Goal: Information Seeking & Learning: Learn about a topic

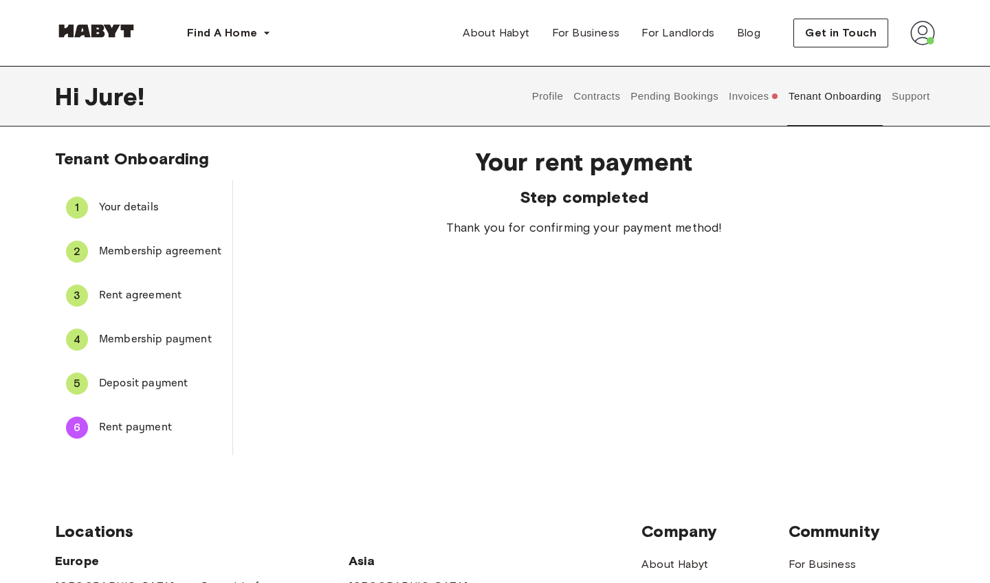
click at [158, 384] on span "Deposit payment" at bounding box center [160, 383] width 122 height 17
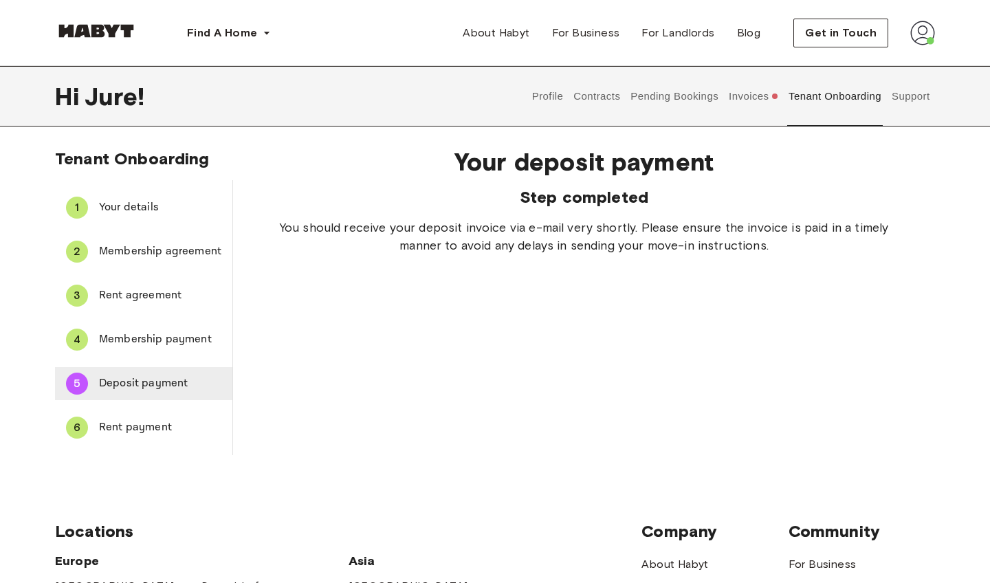
click at [166, 381] on span "Deposit payment" at bounding box center [160, 383] width 122 height 17
click at [125, 209] on span "Your details" at bounding box center [160, 207] width 122 height 17
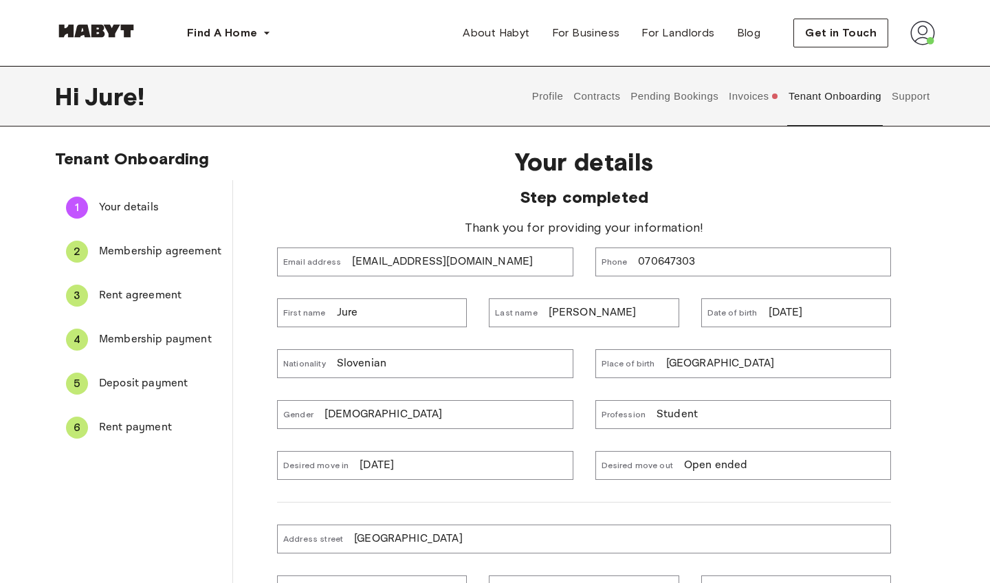
click at [159, 249] on span "Membership agreement" at bounding box center [160, 251] width 122 height 17
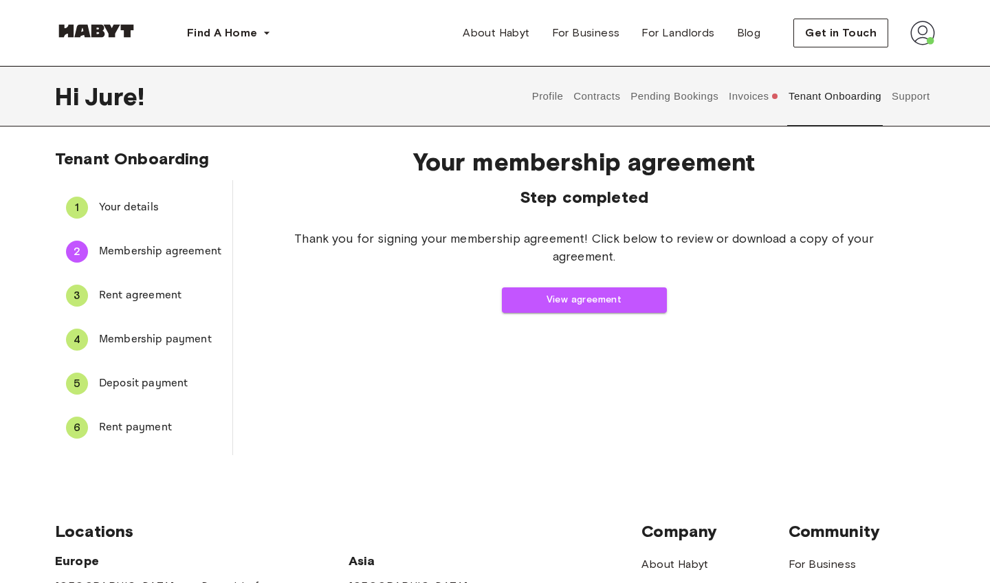
click at [157, 223] on div "1 Your details" at bounding box center [143, 207] width 177 height 33
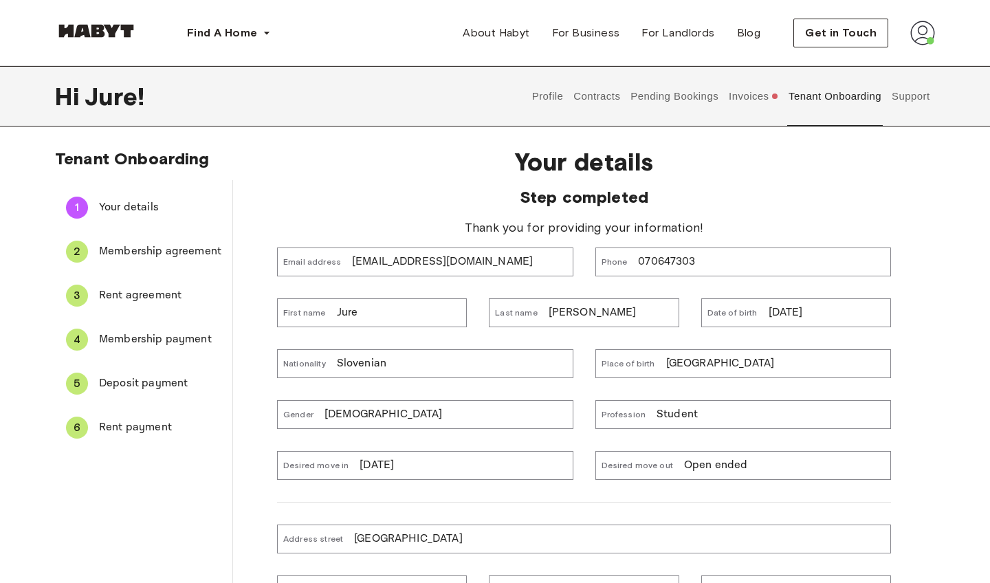
click at [159, 267] on div "2 Membership agreement" at bounding box center [143, 251] width 177 height 33
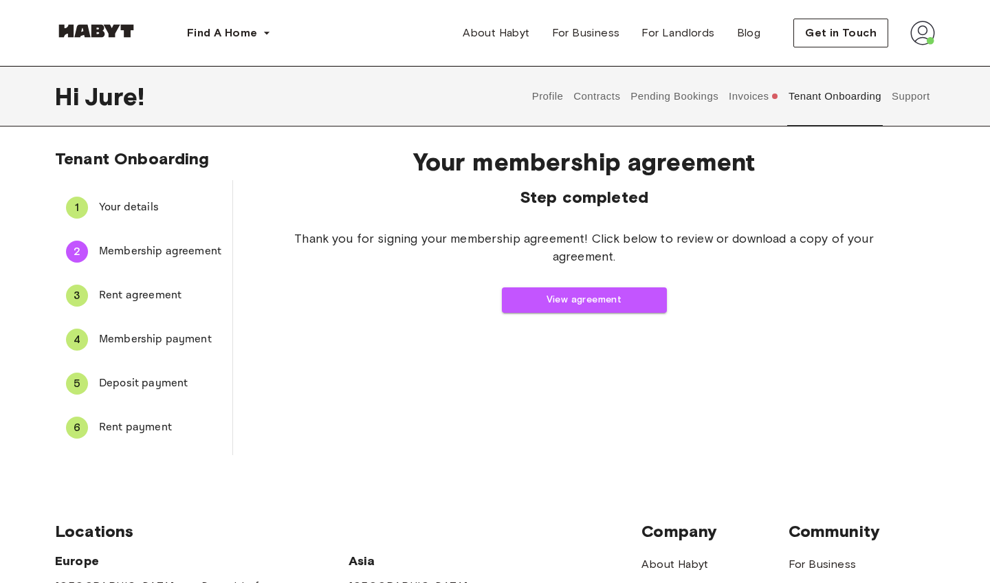
click at [159, 297] on span "Rent agreement" at bounding box center [160, 295] width 122 height 17
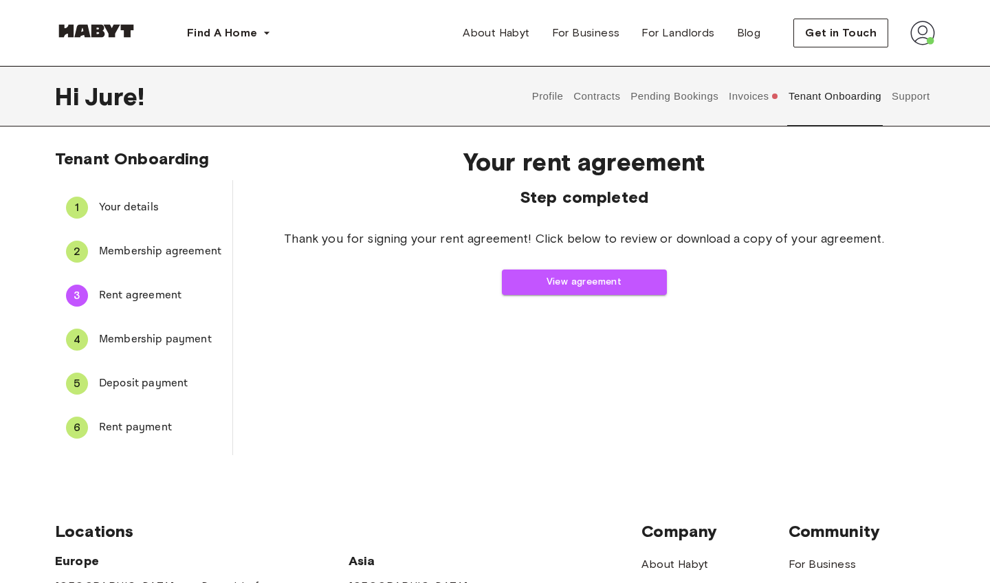
click at [135, 341] on span "Membership payment" at bounding box center [160, 339] width 122 height 17
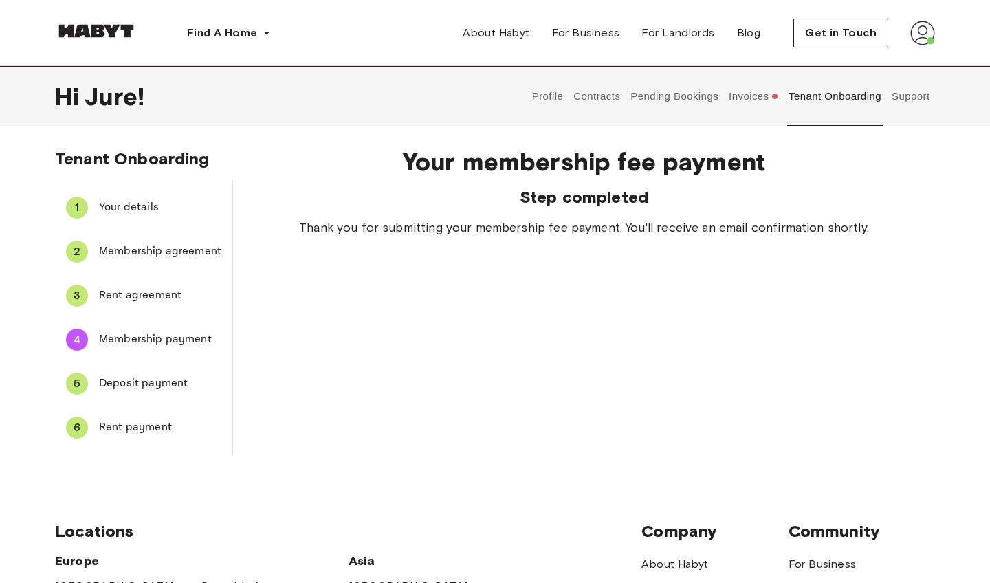
click at [160, 385] on span "Deposit payment" at bounding box center [160, 383] width 122 height 17
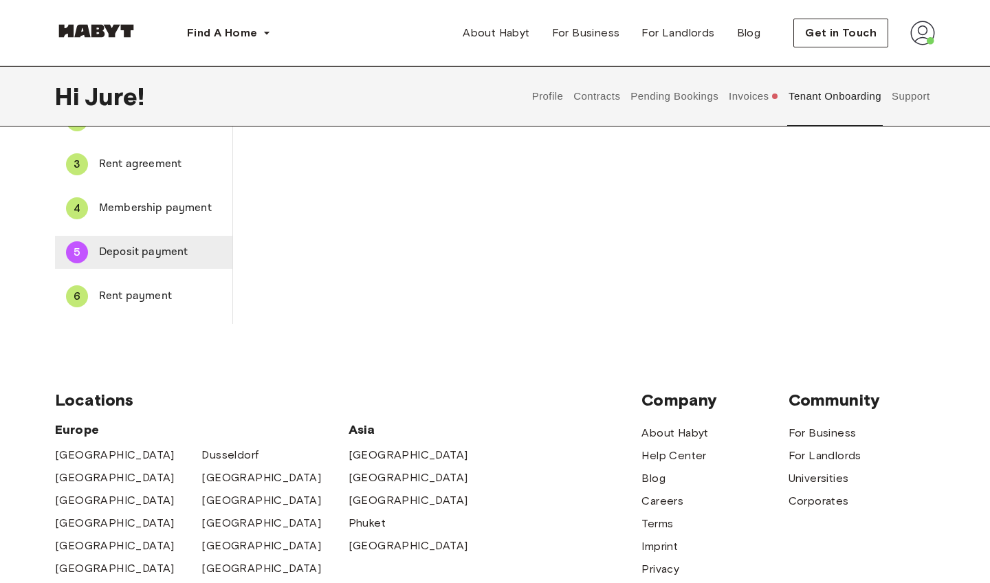
scroll to position [131, 0]
click at [92, 289] on div "6 Rent payment" at bounding box center [143, 296] width 177 height 33
click at [127, 245] on span "Deposit payment" at bounding box center [160, 252] width 122 height 17
click at [126, 315] on li "6 Rent payment" at bounding box center [143, 296] width 177 height 44
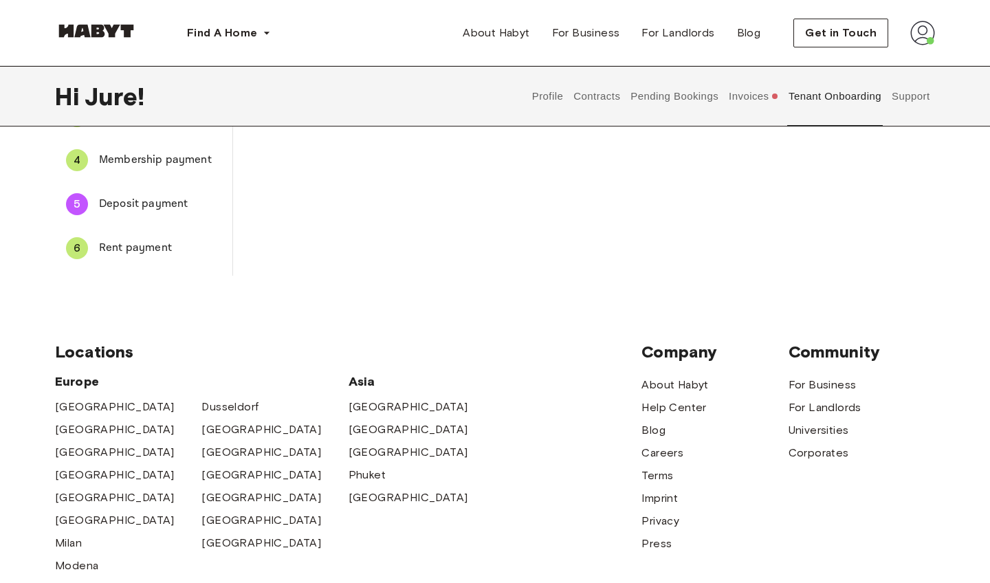
scroll to position [188, 0]
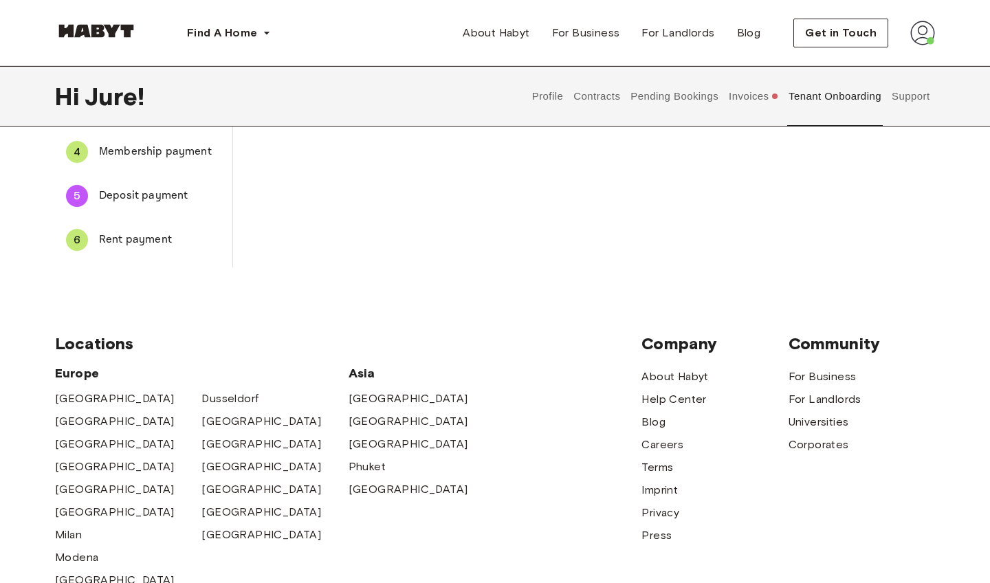
click at [122, 241] on span "Rent payment" at bounding box center [160, 240] width 122 height 17
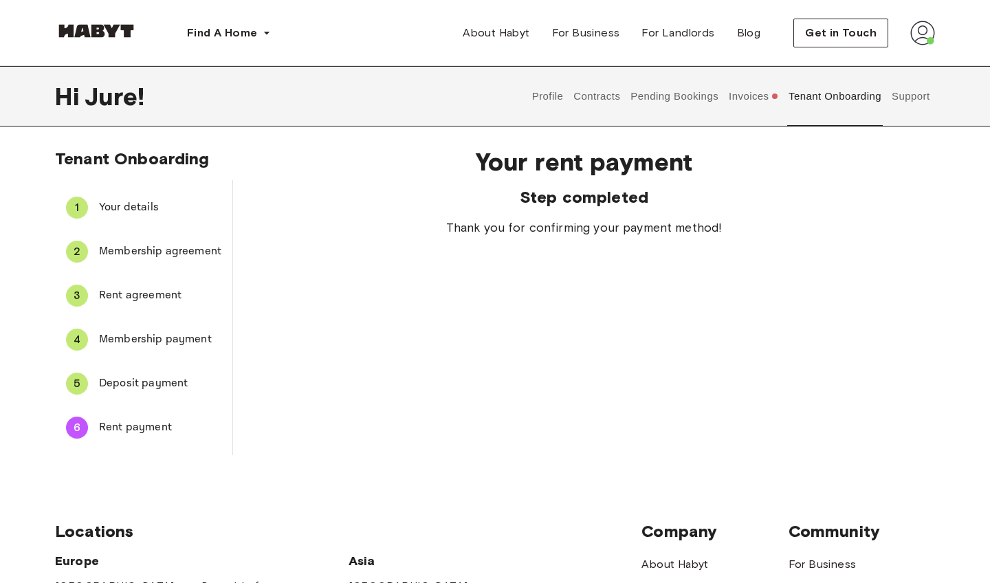
scroll to position [0, 0]
click at [150, 383] on span "Deposit payment" at bounding box center [160, 383] width 122 height 17
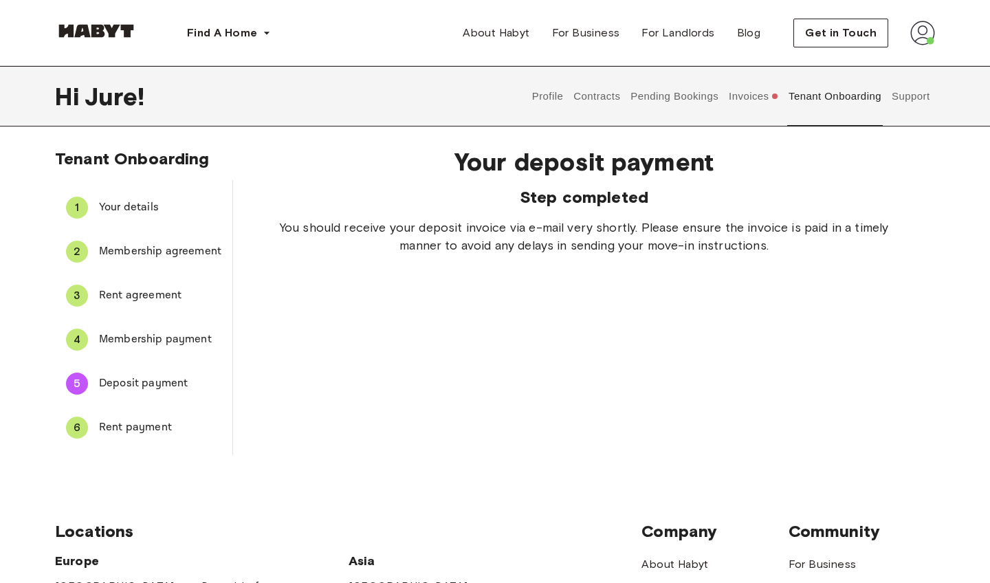
click at [767, 101] on button "Invoices" at bounding box center [753, 96] width 53 height 61
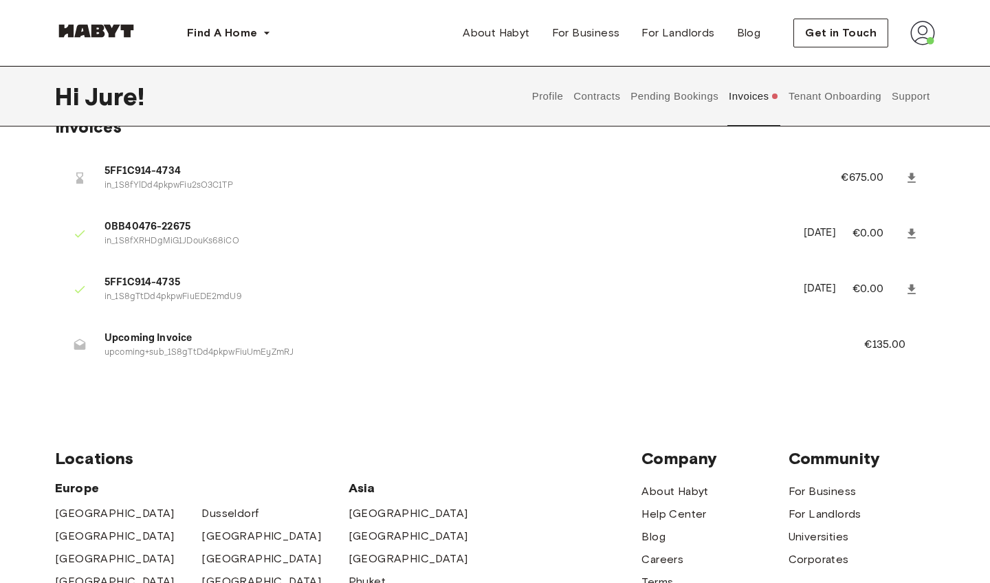
scroll to position [40, 0]
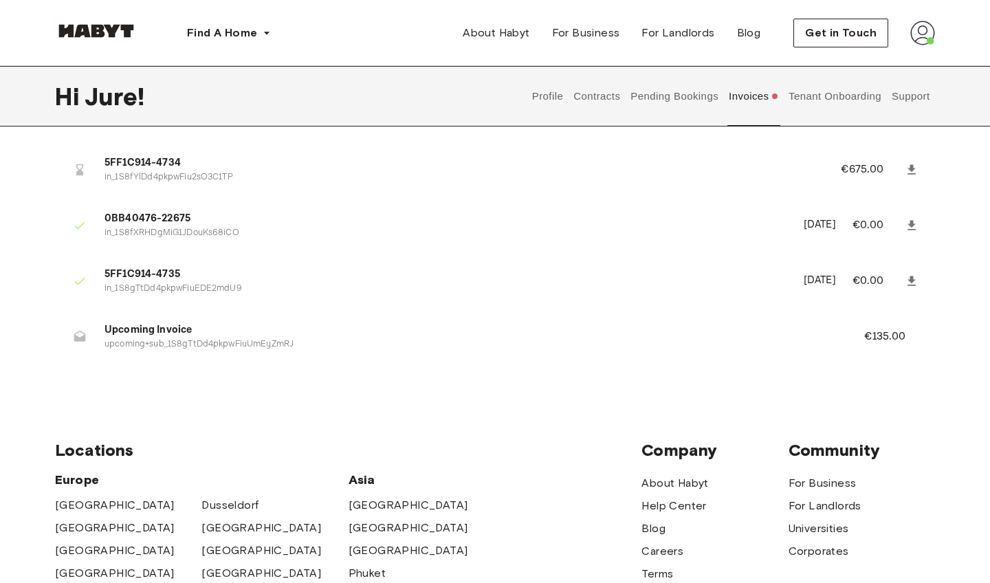
click at [75, 331] on icon at bounding box center [80, 336] width 12 height 11
click at [138, 340] on p "upcoming+sub_1S8gTtDd4pkpwFiuUmEyZmRJ" at bounding box center [468, 344] width 727 height 13
click at [238, 348] on li "Upcoming Invoice upcoming+sub_1S8gTtDd4pkpwFiuUmEyZmRJ €135.00" at bounding box center [495, 336] width 880 height 47
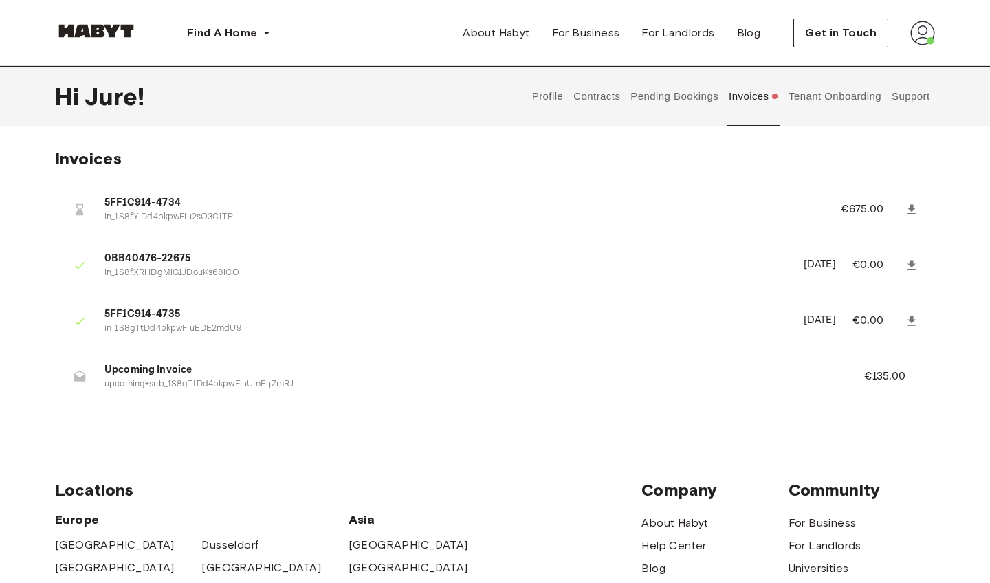
scroll to position [0, 0]
click at [861, 100] on button "Tenant Onboarding" at bounding box center [835, 96] width 96 height 61
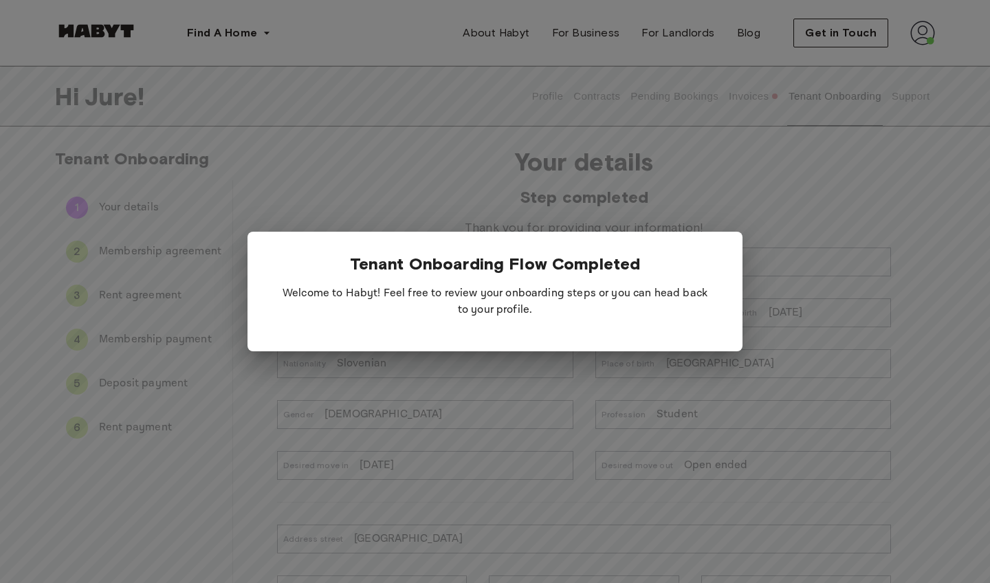
click at [719, 173] on div at bounding box center [495, 291] width 990 height 583
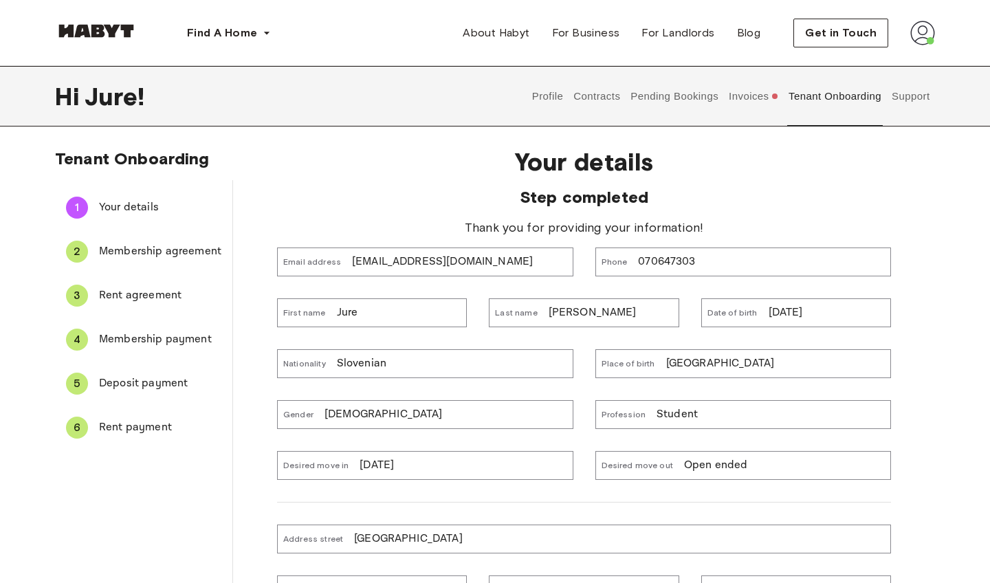
click at [904, 94] on button "Support" at bounding box center [911, 96] width 42 height 61
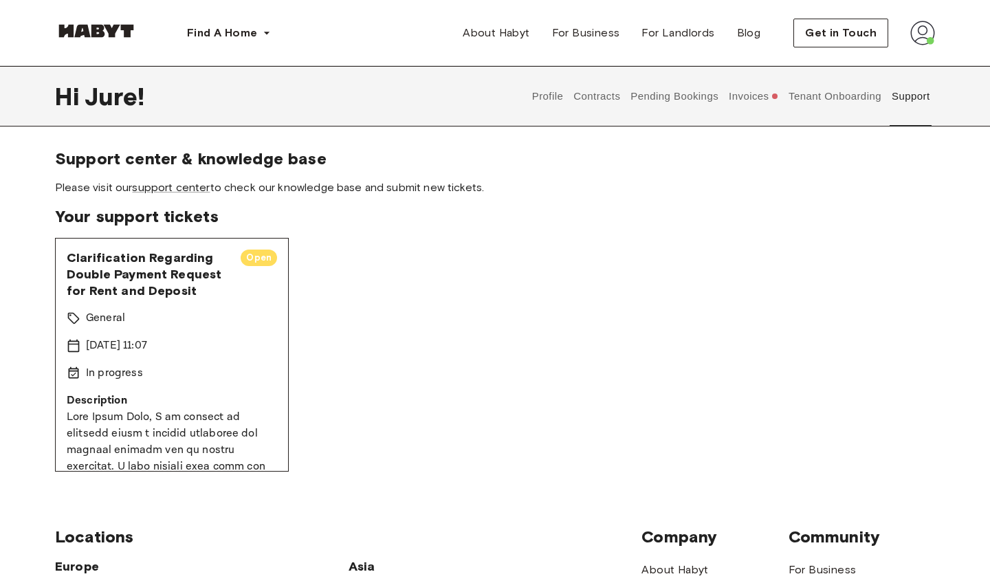
click at [553, 94] on button "Profile" at bounding box center [547, 96] width 35 height 61
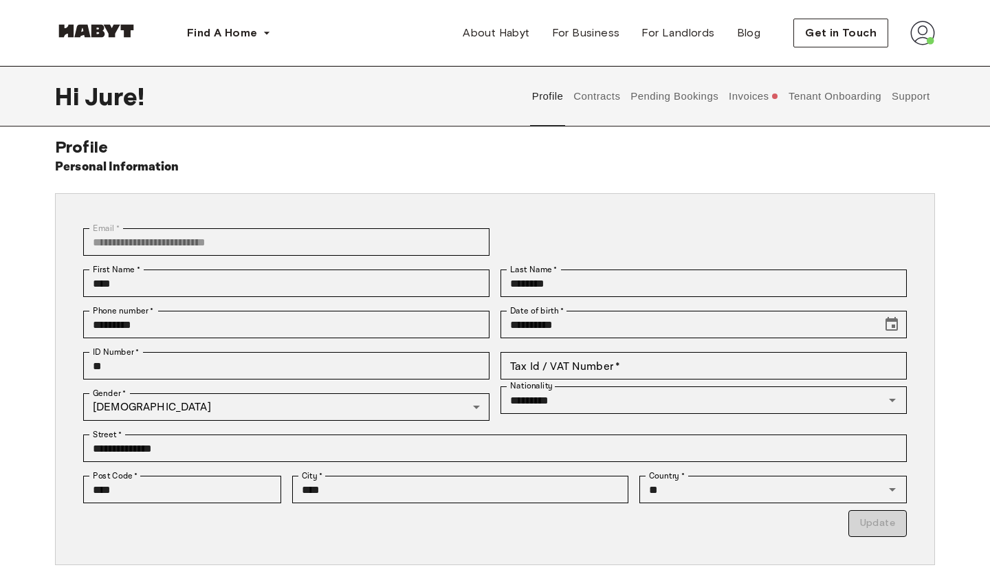
scroll to position [17, 0]
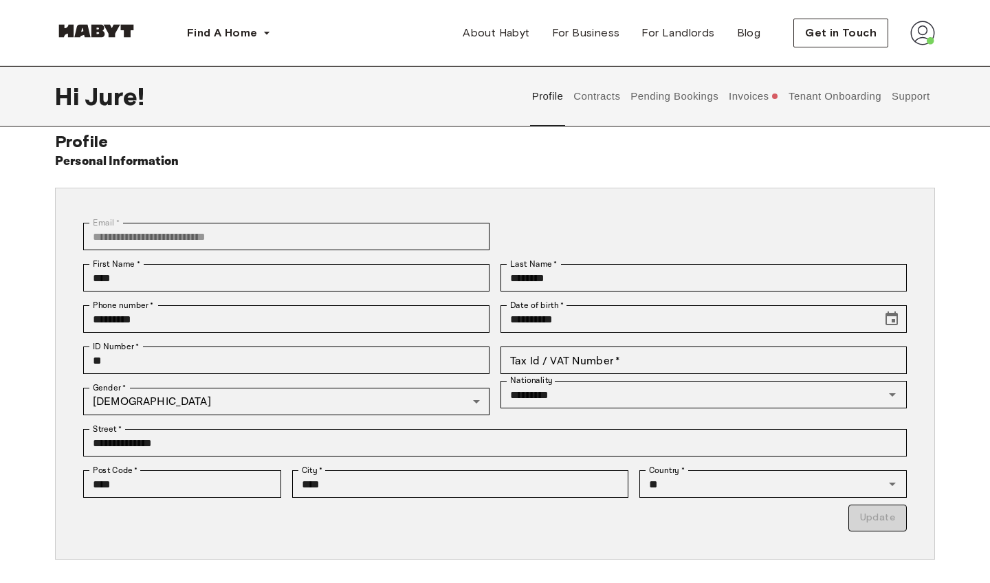
click at [615, 96] on button "Contracts" at bounding box center [597, 96] width 50 height 61
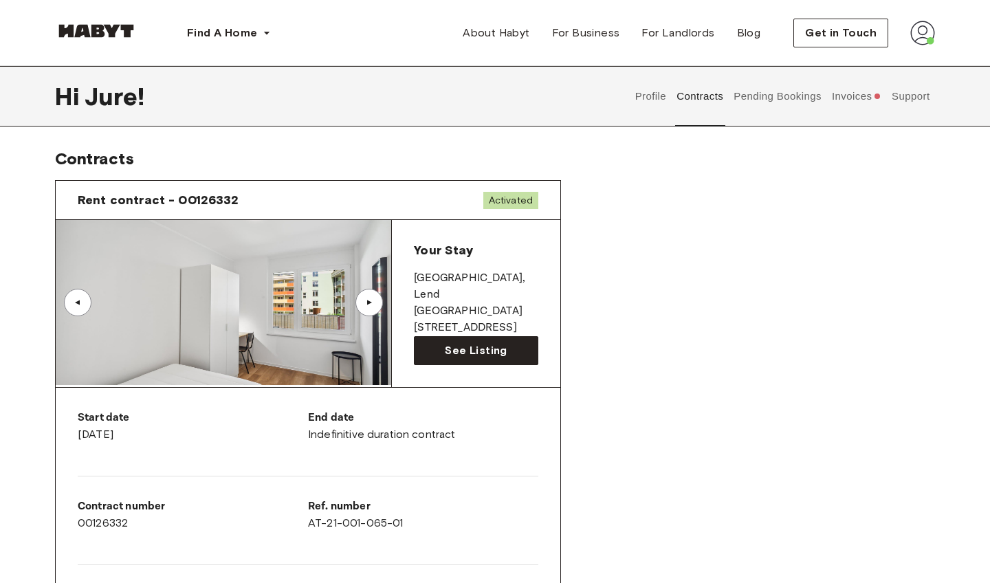
click at [645, 112] on button "Profile" at bounding box center [650, 96] width 35 height 61
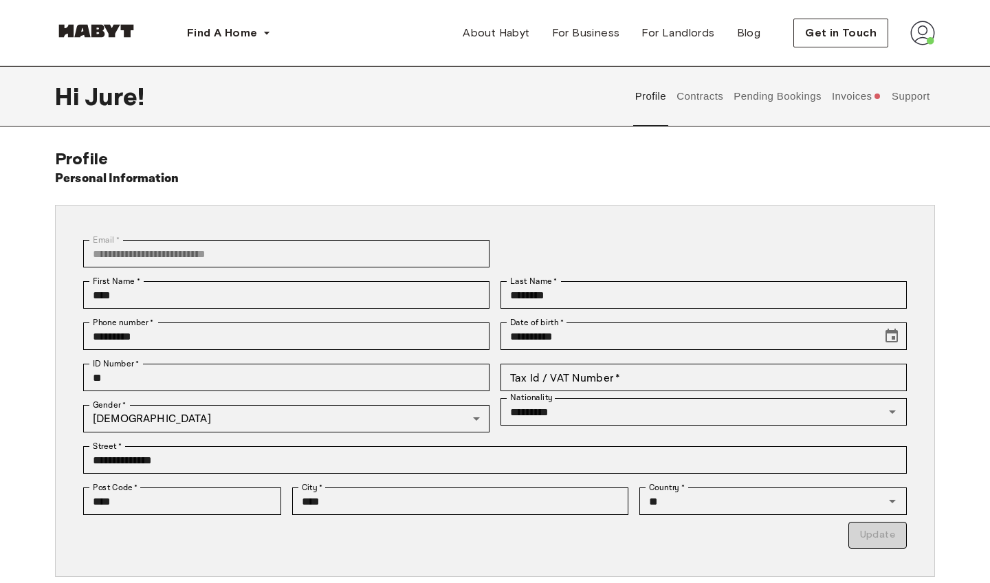
click at [711, 96] on button "Contracts" at bounding box center [700, 96] width 50 height 61
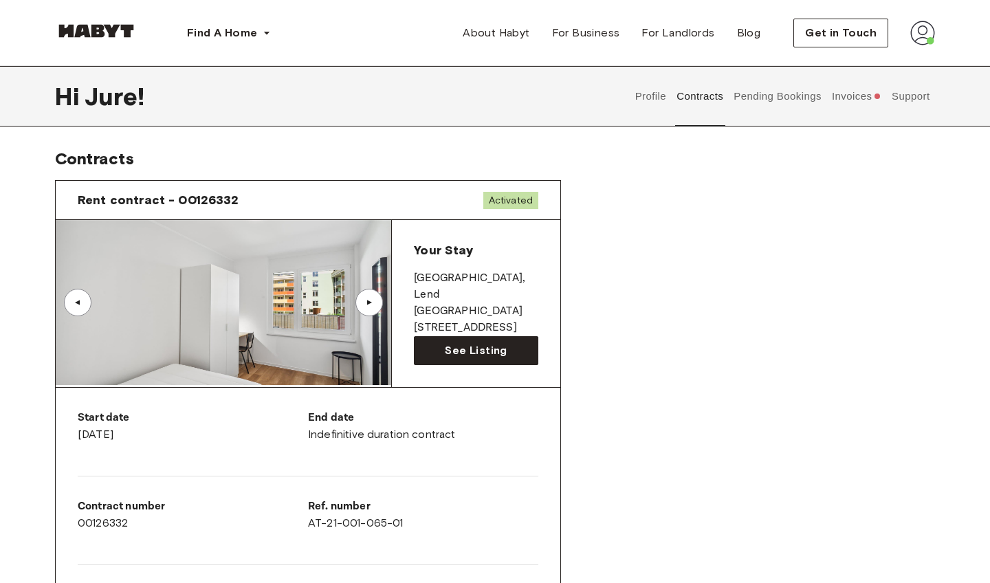
click at [772, 111] on button "Pending Bookings" at bounding box center [777, 96] width 91 height 61
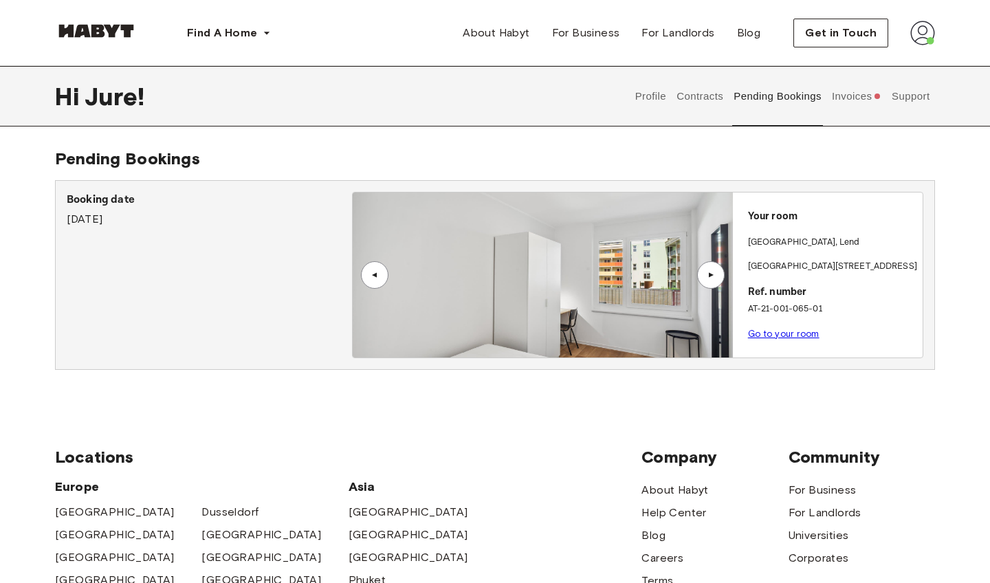
click at [870, 104] on button "Invoices" at bounding box center [856, 96] width 53 height 61
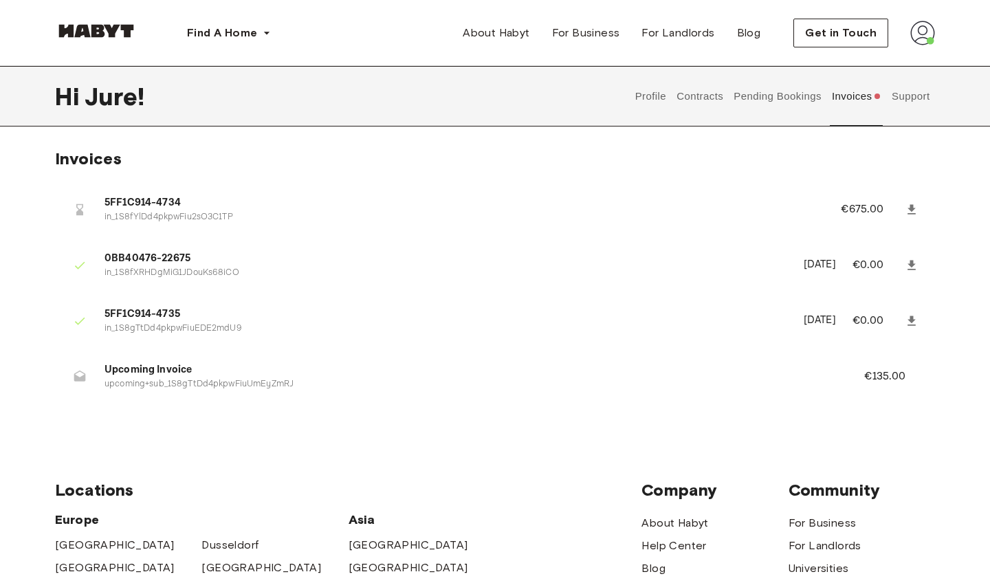
click at [907, 101] on button "Support" at bounding box center [911, 96] width 42 height 61
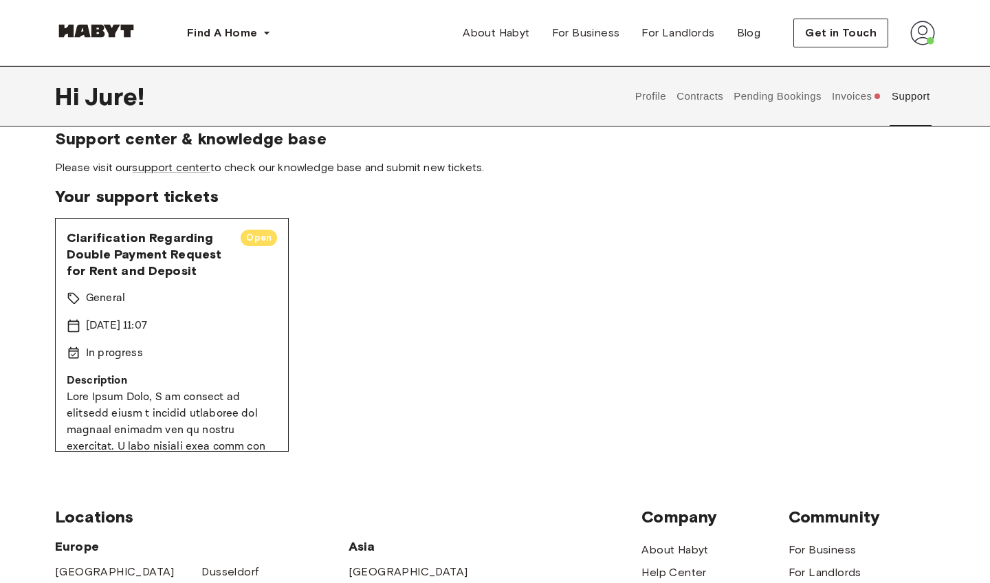
scroll to position [39, 0]
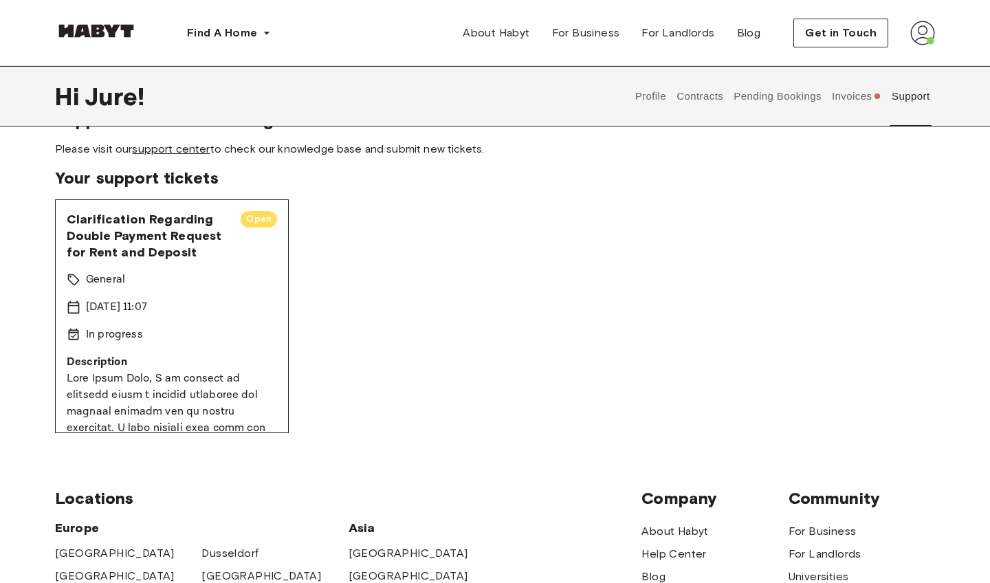
click at [179, 149] on link "support center" at bounding box center [171, 148] width 78 height 13
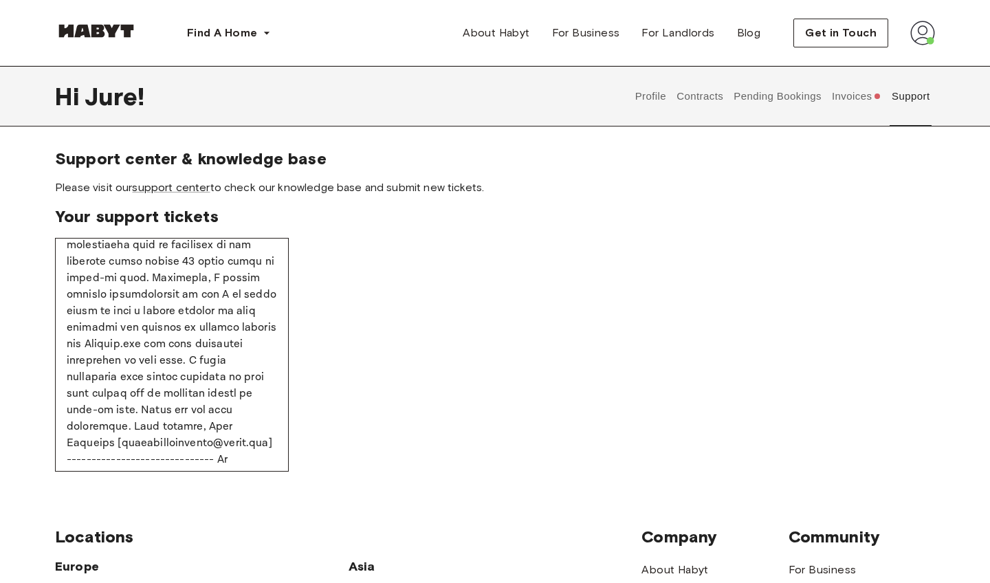
scroll to position [0, 0]
click at [686, 100] on button "Contracts" at bounding box center [700, 96] width 50 height 61
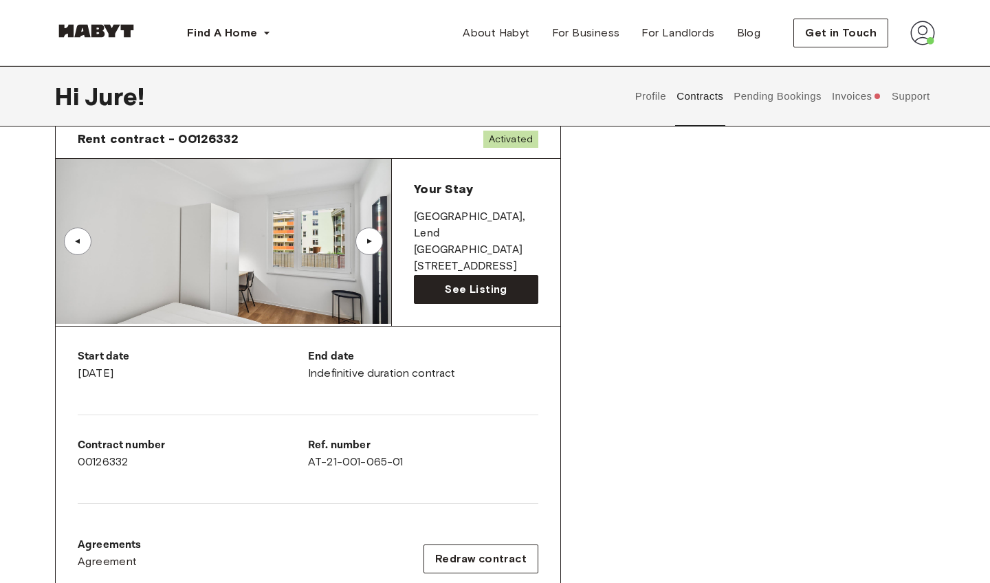
scroll to position [62, 0]
click at [371, 243] on div "▲" at bounding box center [369, 241] width 14 height 8
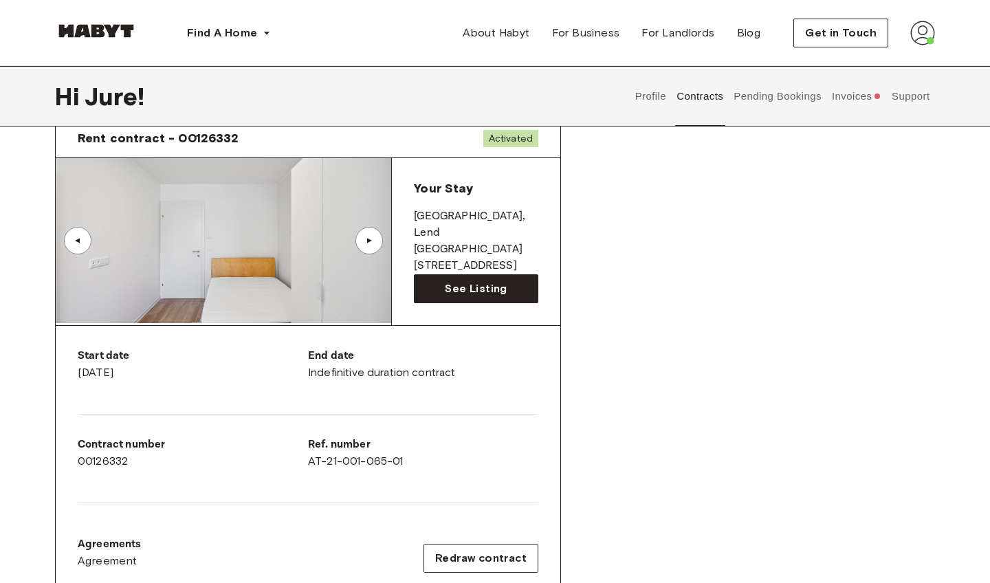
click at [371, 243] on div "▲" at bounding box center [369, 241] width 14 height 8
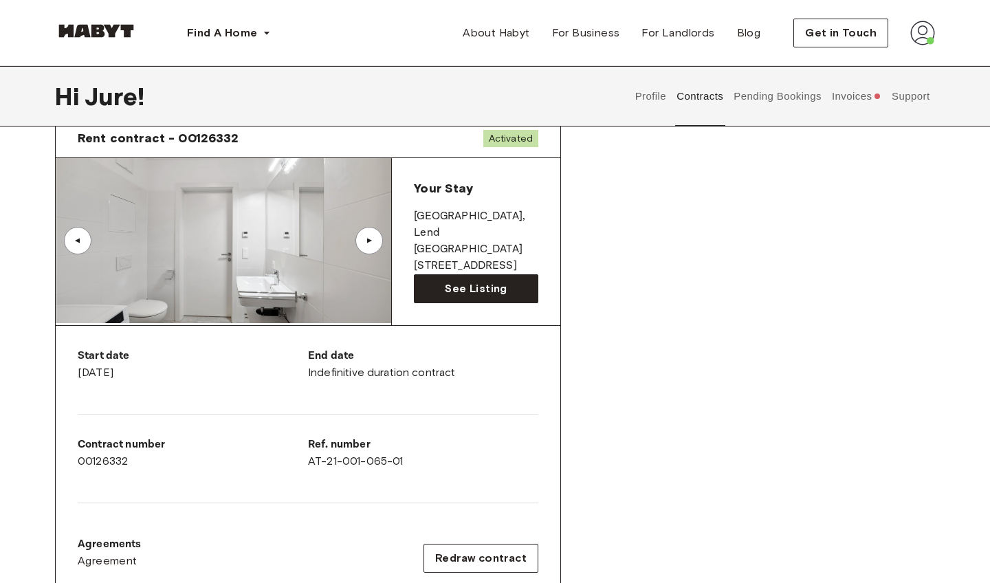
click at [361, 241] on div "▲" at bounding box center [369, 241] width 28 height 28
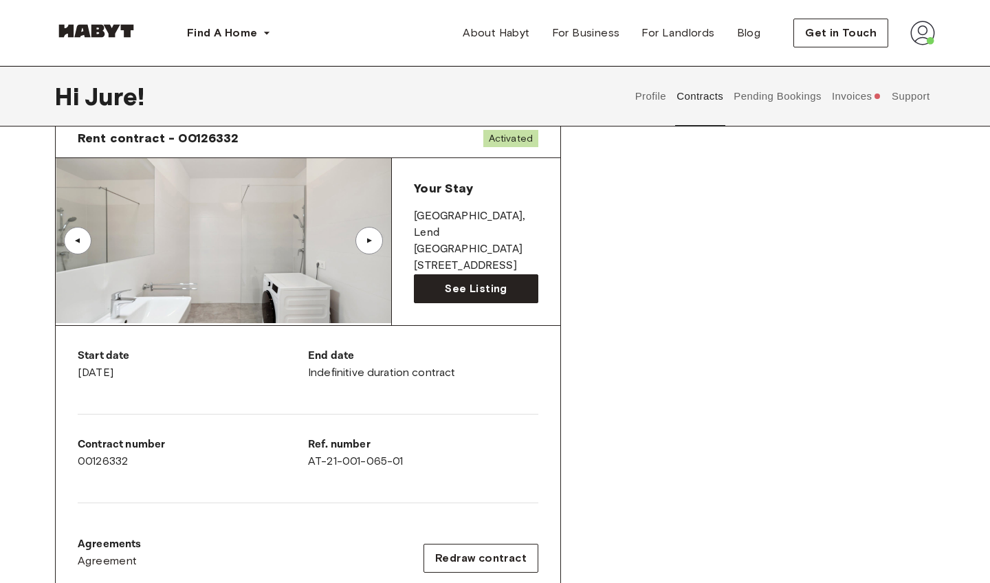
click at [367, 241] on div "▲" at bounding box center [369, 241] width 14 height 8
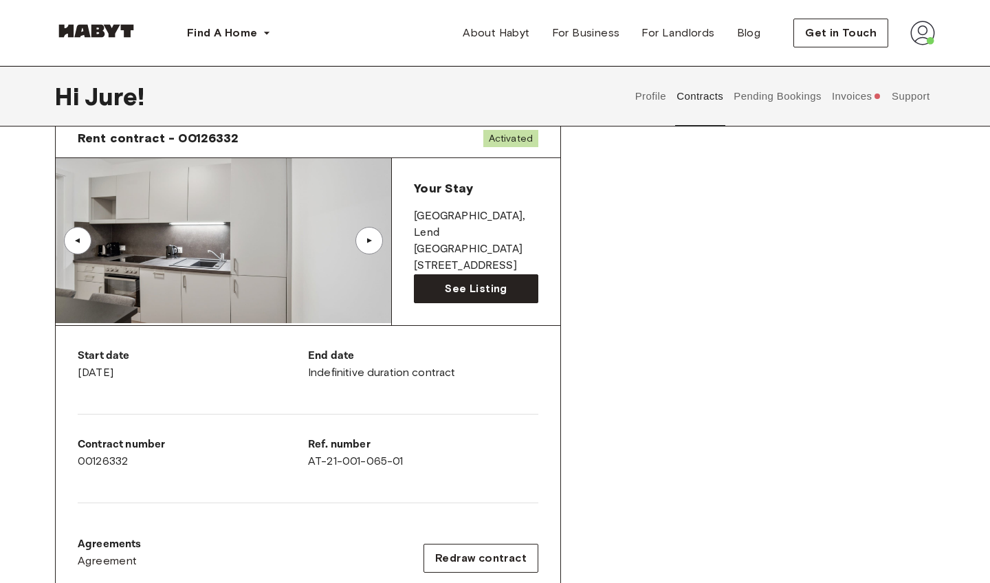
click at [367, 241] on div "▲" at bounding box center [369, 241] width 14 height 8
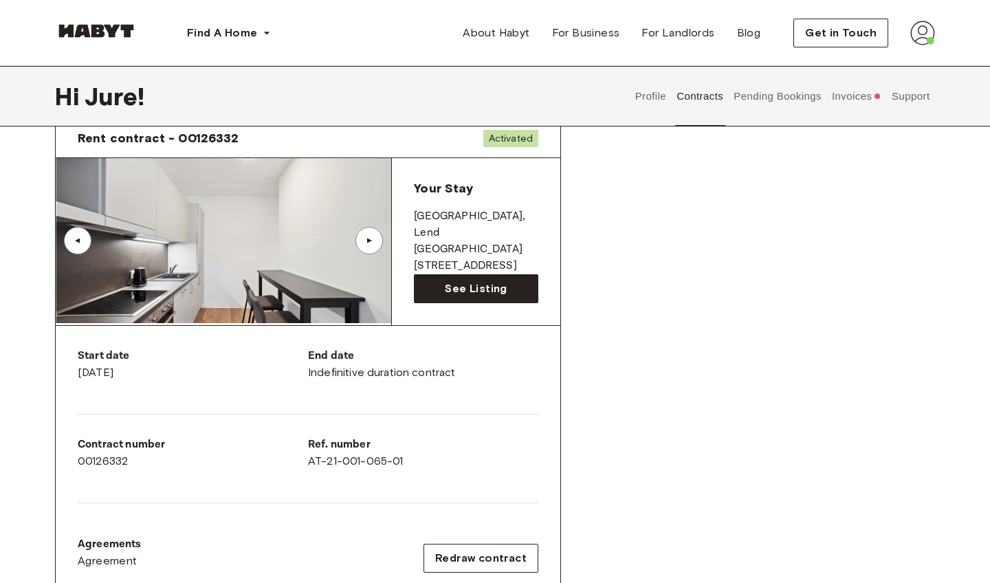
click at [367, 243] on div "▲" at bounding box center [369, 241] width 14 height 8
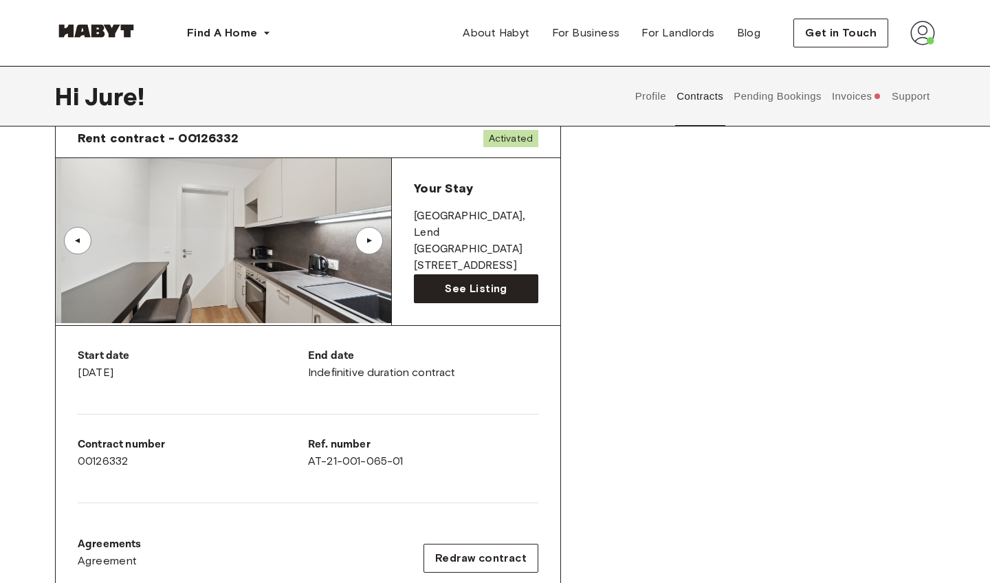
click at [367, 243] on div "▲" at bounding box center [369, 241] width 14 height 8
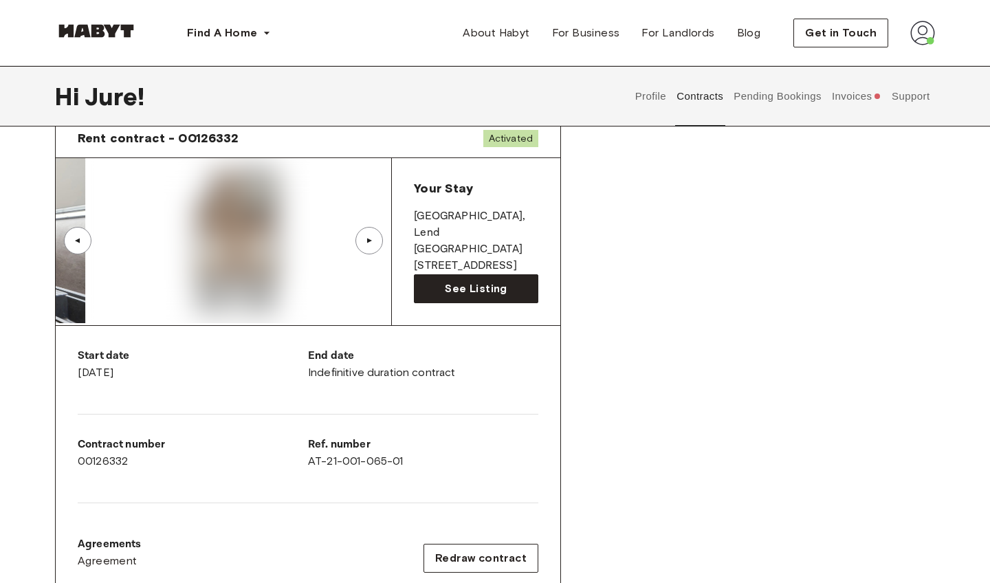
click at [367, 243] on div "▲" at bounding box center [369, 241] width 14 height 8
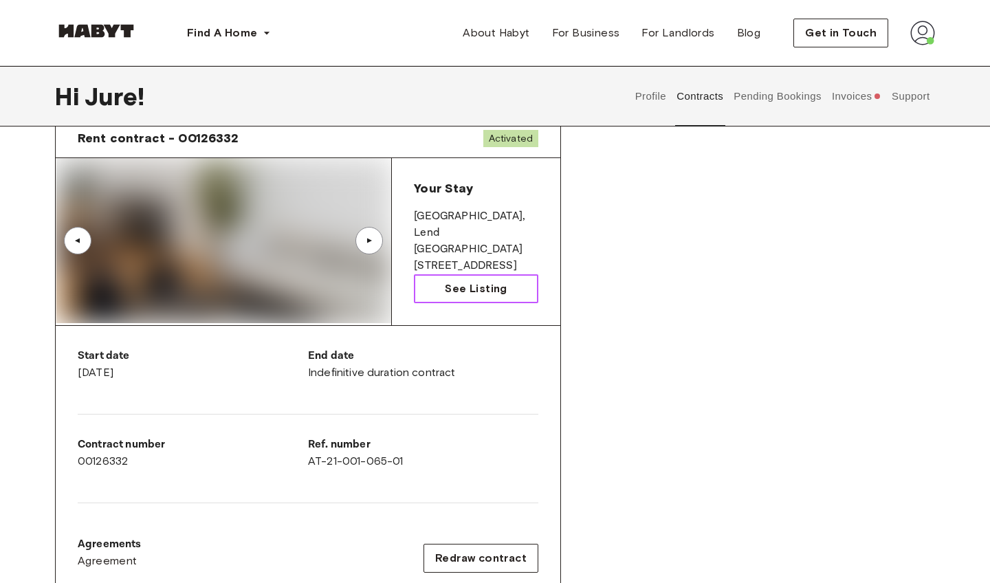
click at [468, 292] on span "See Listing" at bounding box center [476, 289] width 62 height 17
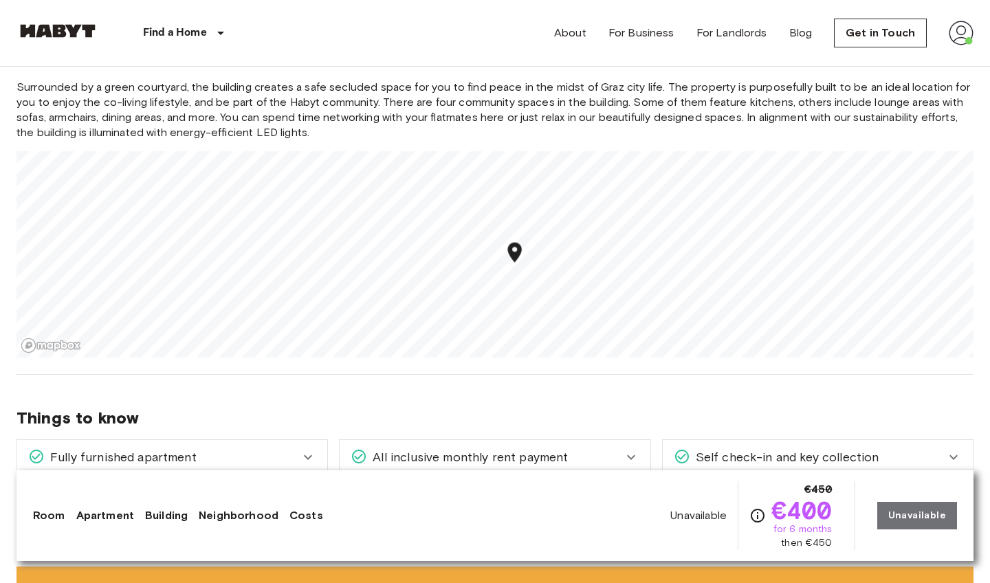
scroll to position [1531, 0]
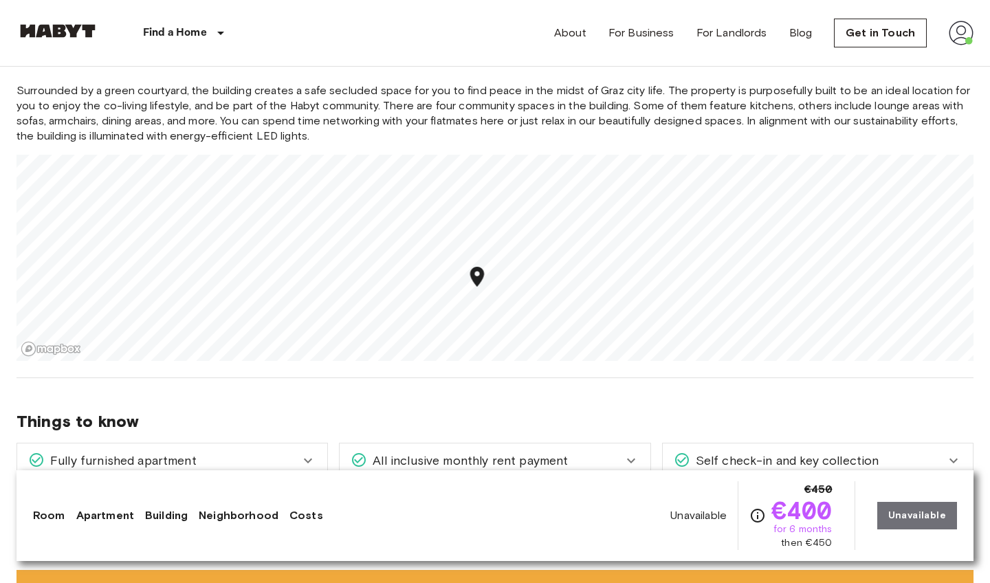
click at [478, 280] on icon "Map marker" at bounding box center [477, 277] width 14 height 20
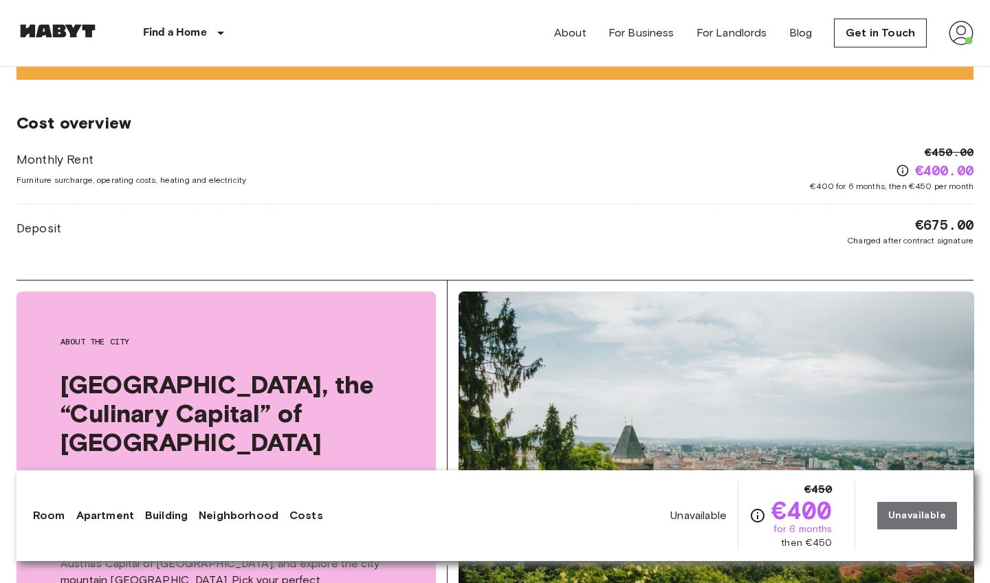
scroll to position [2117, 0]
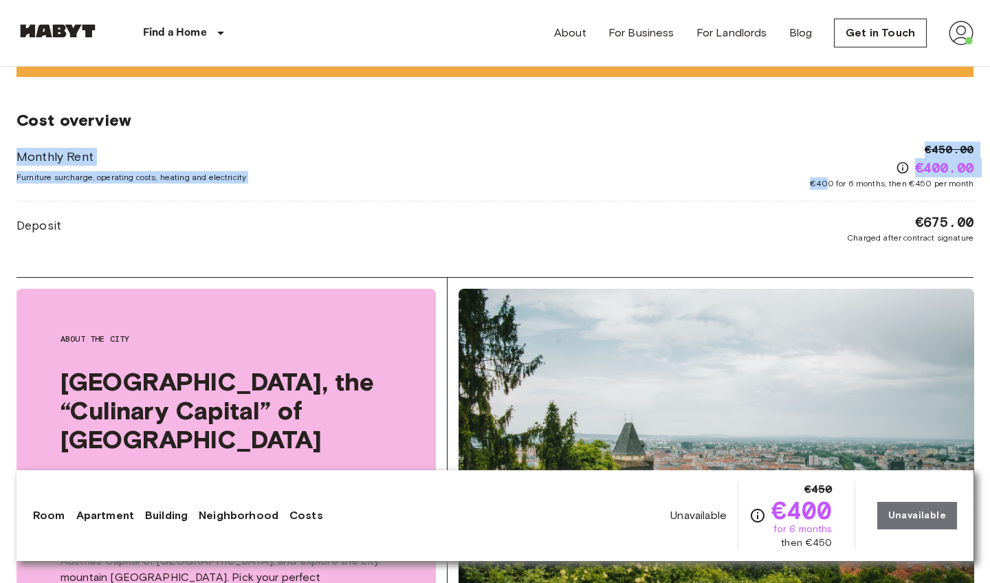
drag, startPoint x: 831, startPoint y: 180, endPoint x: 955, endPoint y: 196, distance: 125.5
click at [955, 196] on div "Monthly Rent Furniture surcharge, operating costs, heating and electricity €450…" at bounding box center [495, 193] width 957 height 102
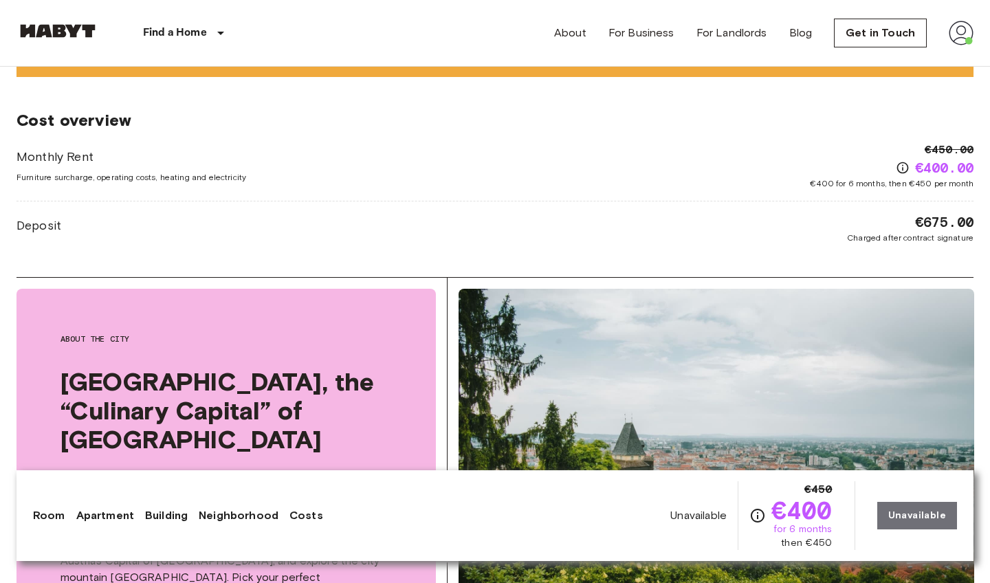
click at [869, 217] on div "€675.00 Charged after contract signature" at bounding box center [910, 228] width 127 height 32
drag, startPoint x: 908, startPoint y: 219, endPoint x: 975, endPoint y: 230, distance: 67.7
click at [874, 227] on div "€675.00 Charged after contract signature" at bounding box center [910, 228] width 127 height 32
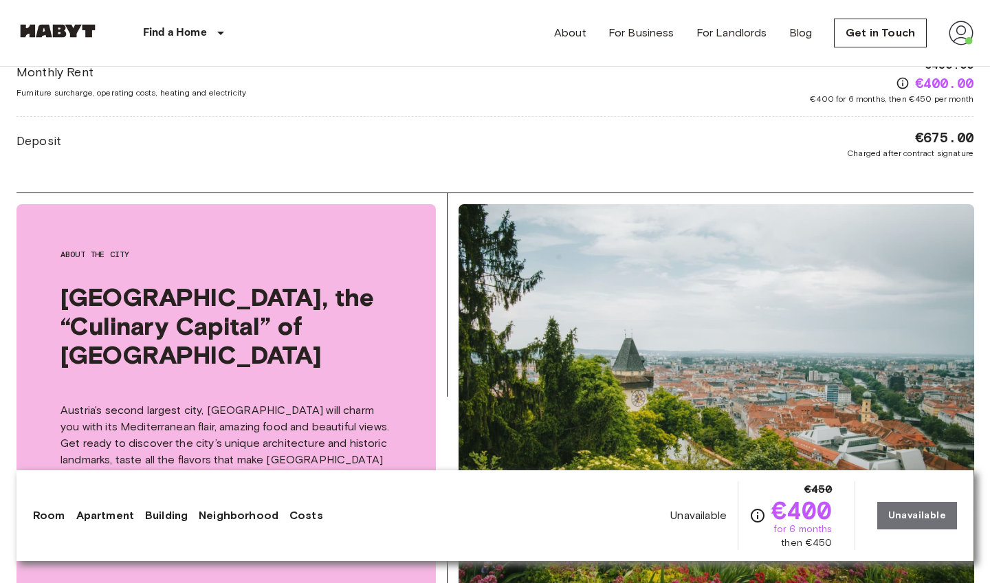
scroll to position [2207, 0]
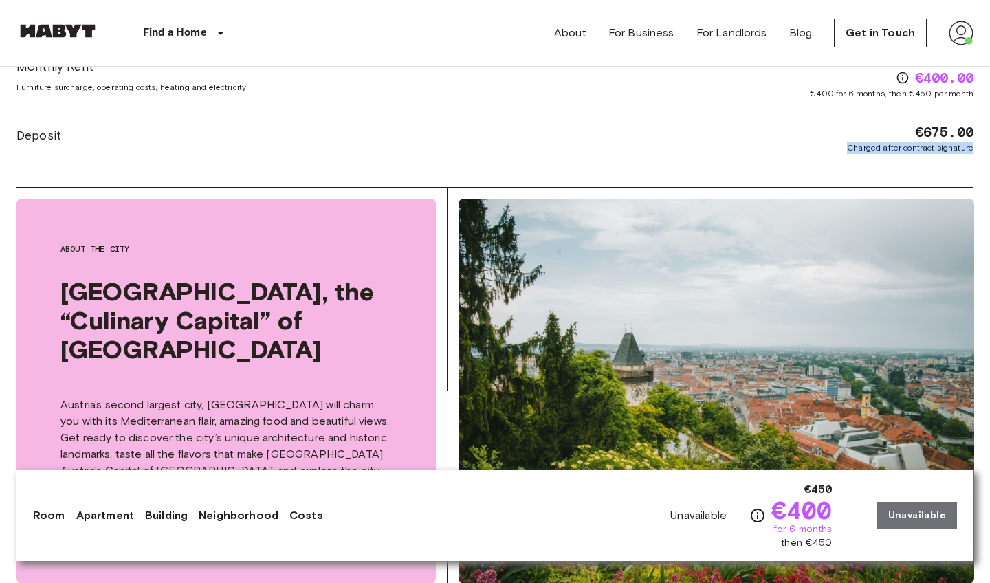
drag, startPoint x: 853, startPoint y: 134, endPoint x: 967, endPoint y: 153, distance: 115.8
click at [967, 153] on div "€675.00 Charged after contract signature" at bounding box center [910, 138] width 127 height 32
click at [807, 124] on div "Deposit €675.00 Charged after contract signature" at bounding box center [495, 138] width 957 height 32
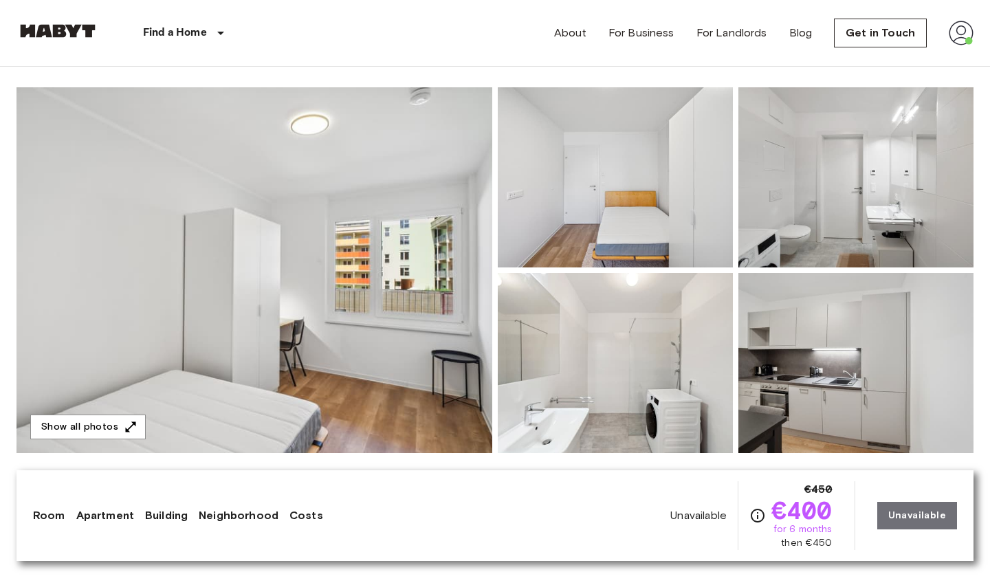
scroll to position [105, 0]
